Goal: Information Seeking & Learning: Learn about a topic

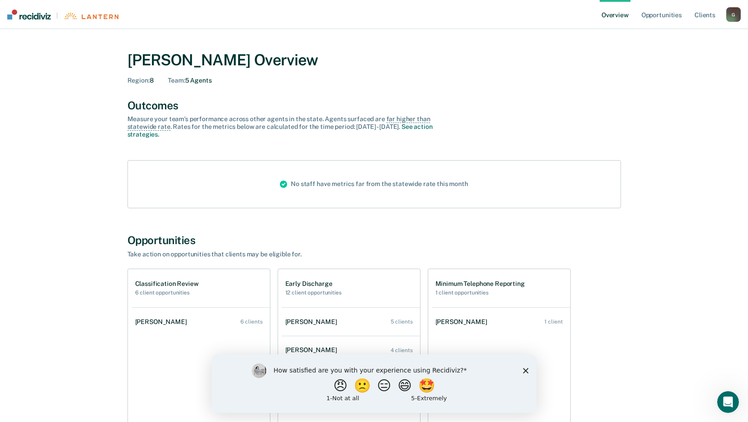
click at [524, 369] on polygon "Close survey" at bounding box center [525, 370] width 5 height 5
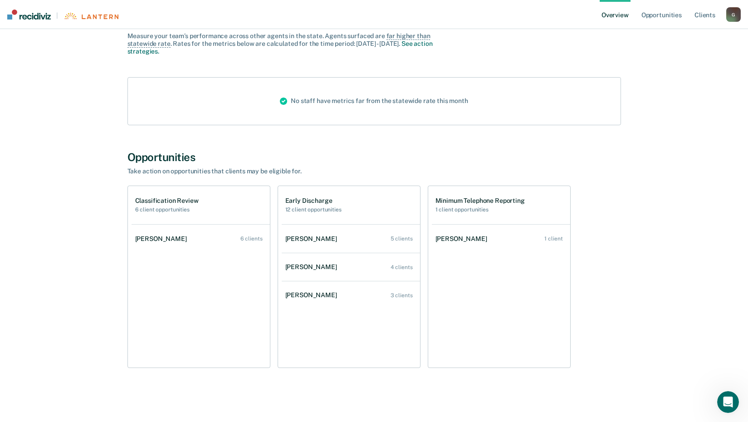
scroll to position [84, 0]
click at [168, 241] on div "[PERSON_NAME]" at bounding box center [162, 239] width 55 height 8
